Goal: Task Accomplishment & Management: Use online tool/utility

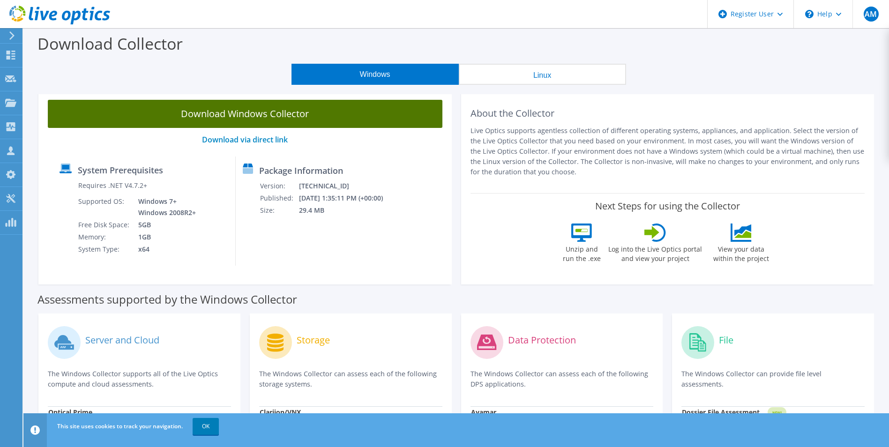
click at [270, 109] on link "Download Windows Collector" at bounding box center [245, 114] width 395 height 28
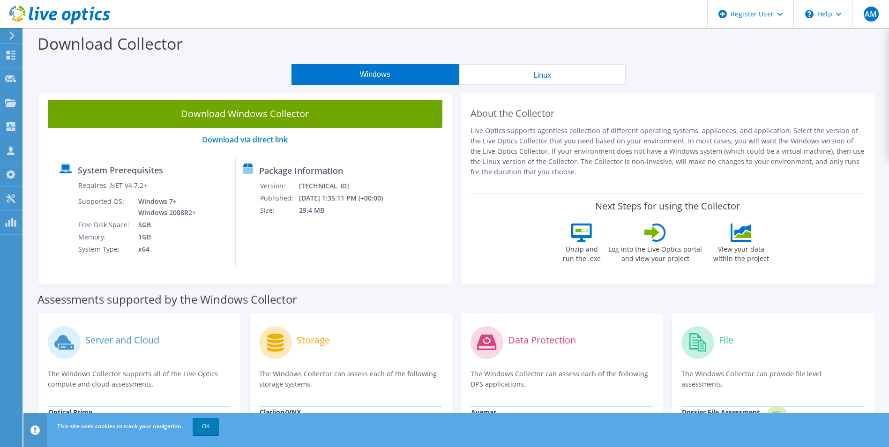
click at [8, 35] on icon at bounding box center [11, 35] width 7 height 8
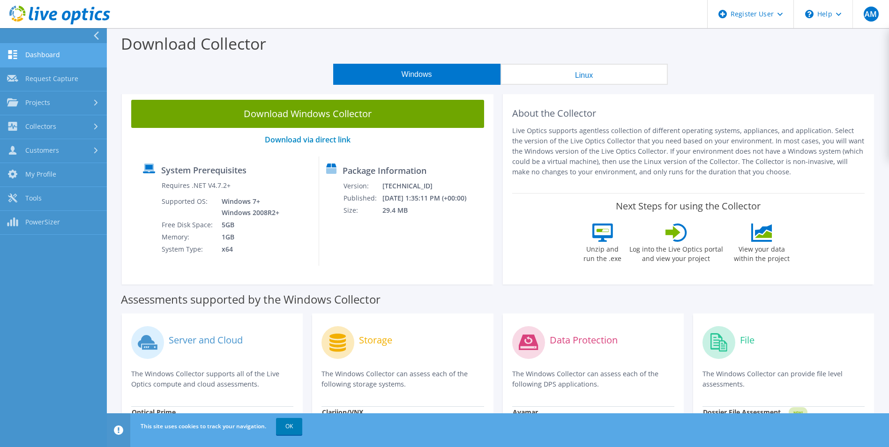
click at [64, 52] on link "Dashboard" at bounding box center [53, 56] width 107 height 24
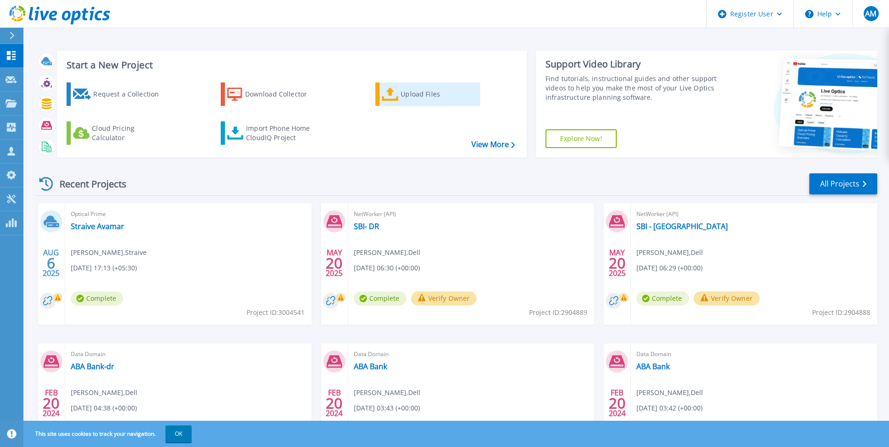
click at [413, 91] on div "Upload Files" at bounding box center [438, 94] width 75 height 19
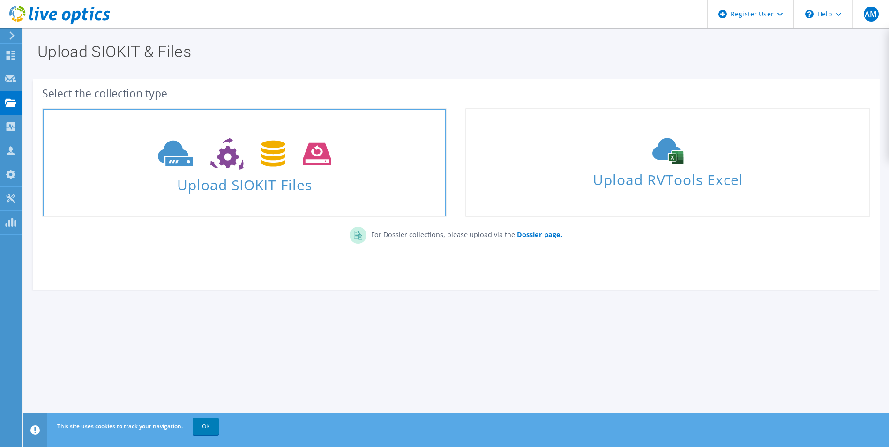
click at [261, 175] on span "Upload SIOKIT Files" at bounding box center [244, 182] width 403 height 20
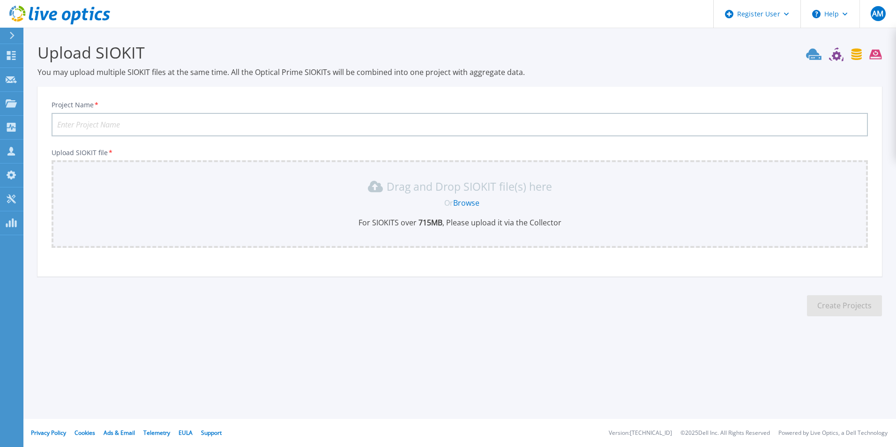
click at [270, 122] on input "Project Name *" at bounding box center [460, 124] width 816 height 23
type input "straive avamar"
click at [464, 201] on link "Browse" at bounding box center [466, 203] width 26 height 10
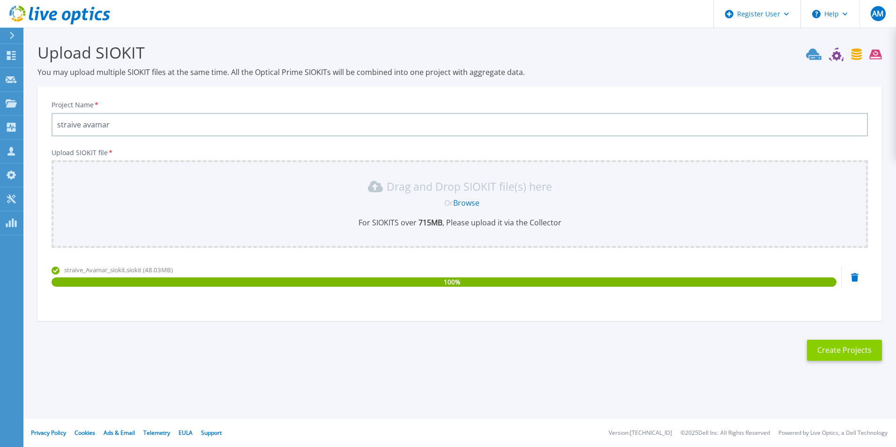
click at [852, 346] on button "Create Projects" at bounding box center [844, 350] width 75 height 21
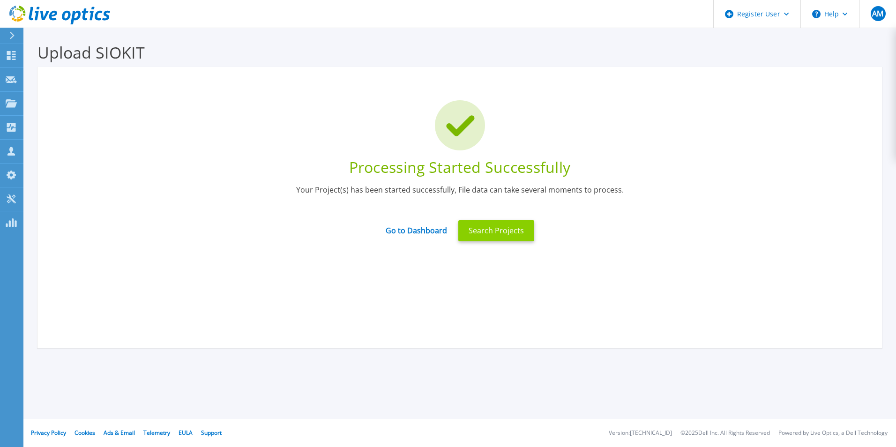
click at [499, 231] on button "Search Projects" at bounding box center [496, 230] width 76 height 21
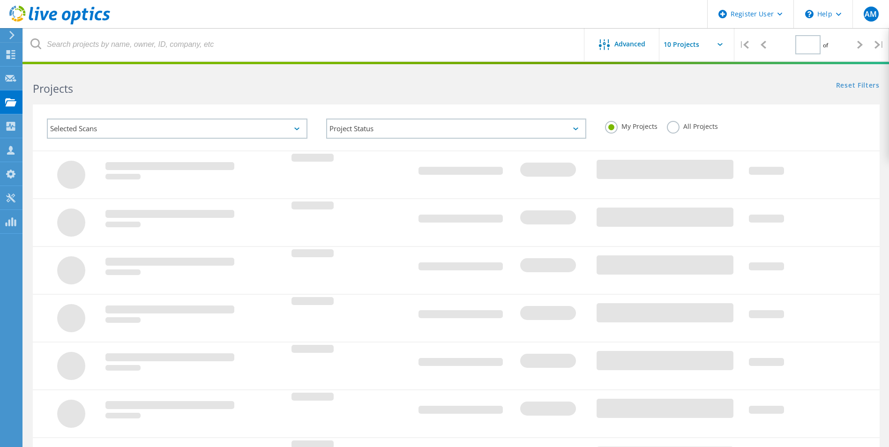
type input "1"
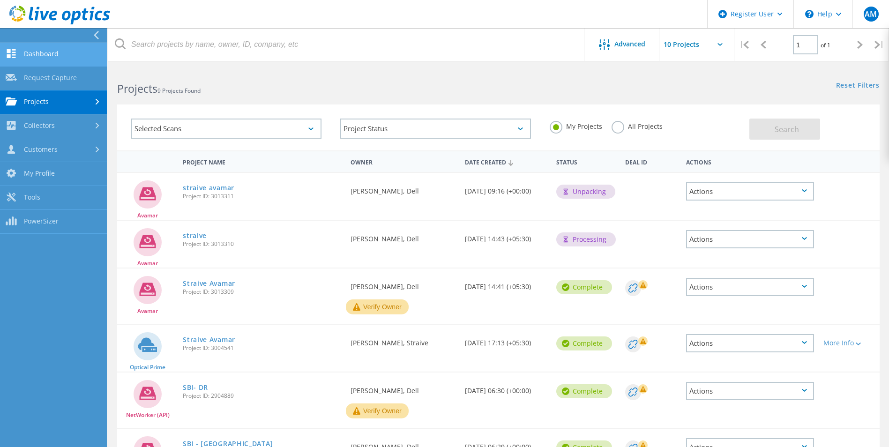
click at [29, 53] on link "Dashboard" at bounding box center [53, 55] width 107 height 24
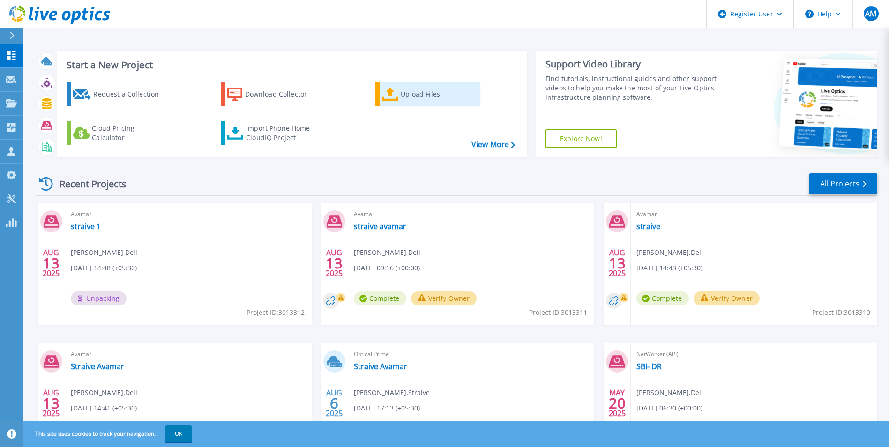
click at [410, 98] on div "Upload Files" at bounding box center [438, 94] width 75 height 19
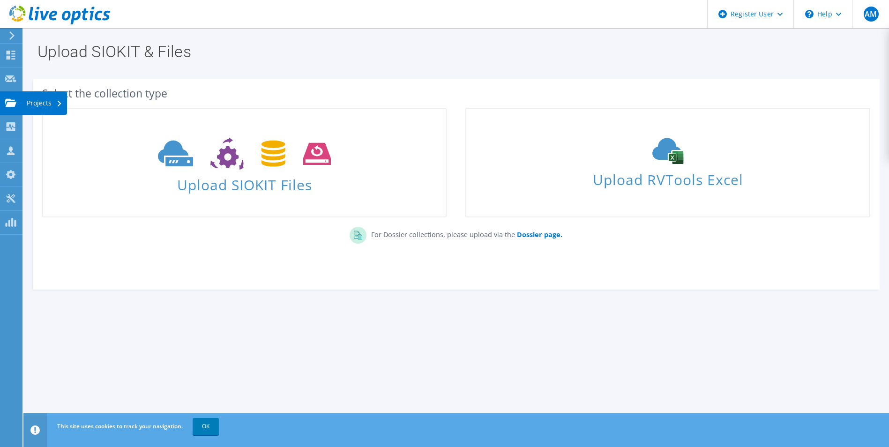
click at [9, 105] on use at bounding box center [10, 102] width 11 height 8
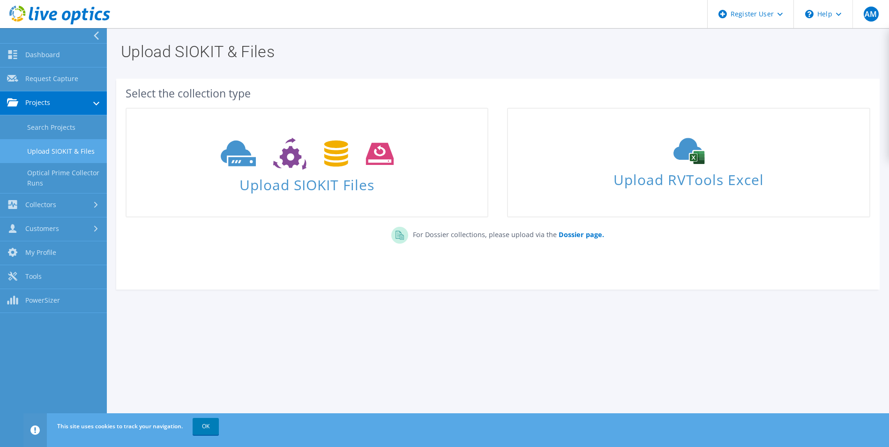
click at [41, 148] on link "Upload SIOKIT & Files" at bounding box center [53, 151] width 107 height 24
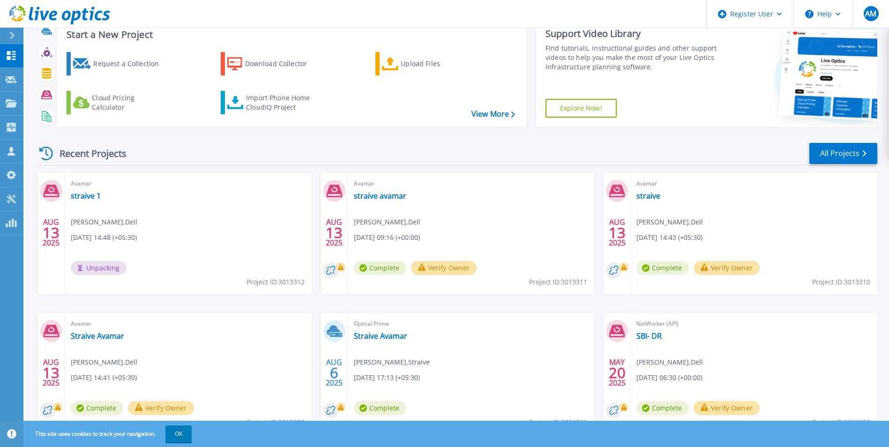
scroll to position [47, 0]
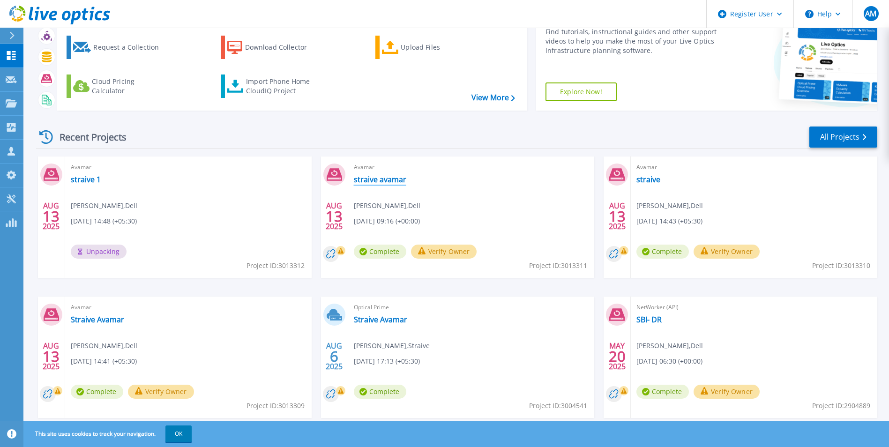
click at [380, 177] on link "straive avamar" at bounding box center [380, 179] width 52 height 9
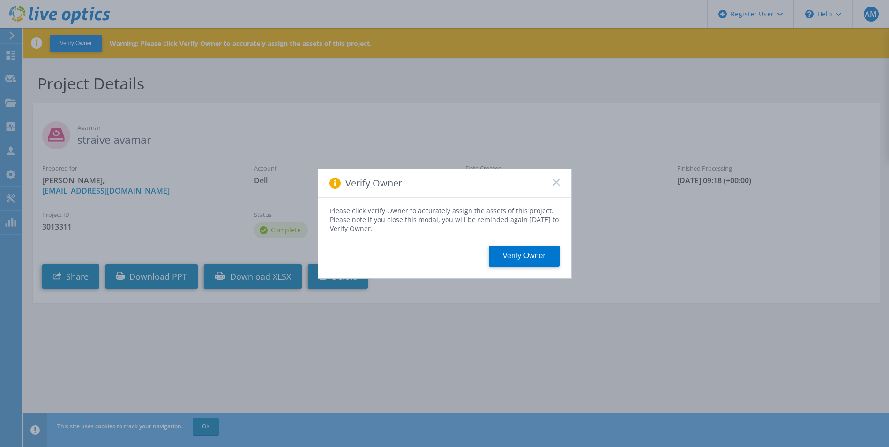
click at [555, 179] on icon at bounding box center [556, 182] width 7 height 7
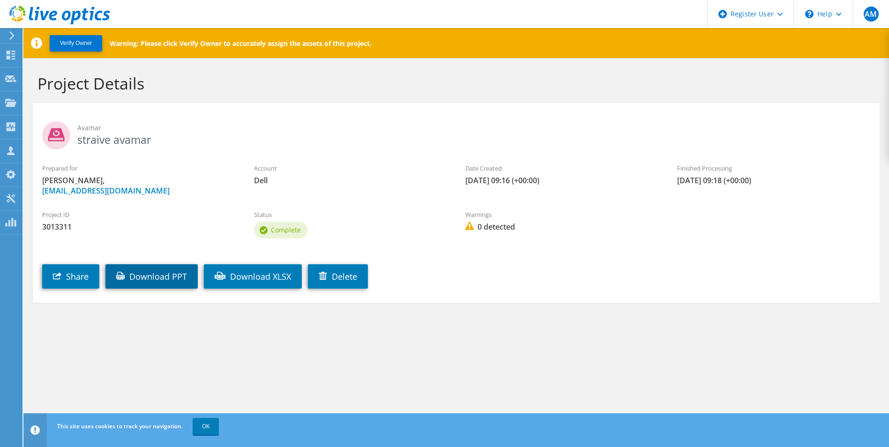
click at [157, 277] on link "Download PPT" at bounding box center [151, 276] width 92 height 24
